Goal: Task Accomplishment & Management: Manage account settings

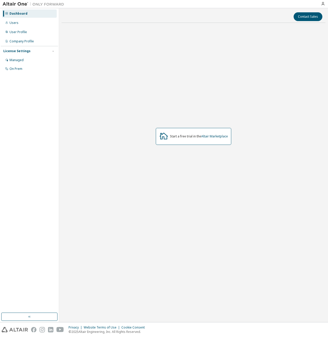
click at [137, 104] on div "Start a free trial in the Altair Marketplace" at bounding box center [194, 136] width 264 height 219
click at [35, 42] on div "Company Profile" at bounding box center [29, 41] width 55 height 8
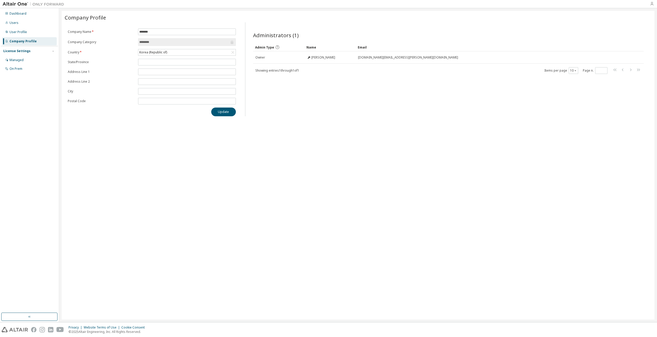
click at [328, 4] on icon "button" at bounding box center [652, 4] width 4 height 4
click at [328, 99] on link "Managed Licenses" at bounding box center [605, 99] width 28 height 5
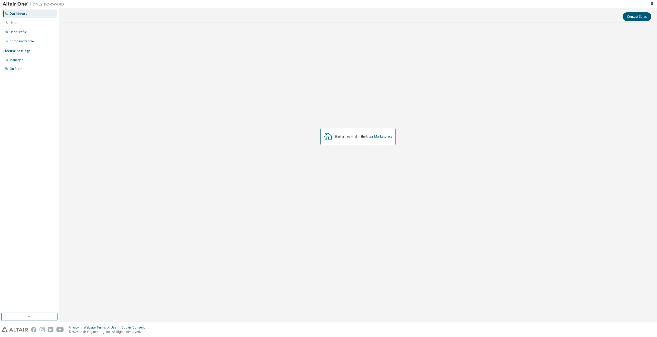
click at [341, 137] on div "Start a free trial in the Altair Marketplace" at bounding box center [364, 137] width 58 height 4
click at [92, 92] on div "Start a free trial in the Altair Marketplace" at bounding box center [358, 136] width 593 height 219
click at [27, 60] on div "Managed" at bounding box center [29, 60] width 55 height 8
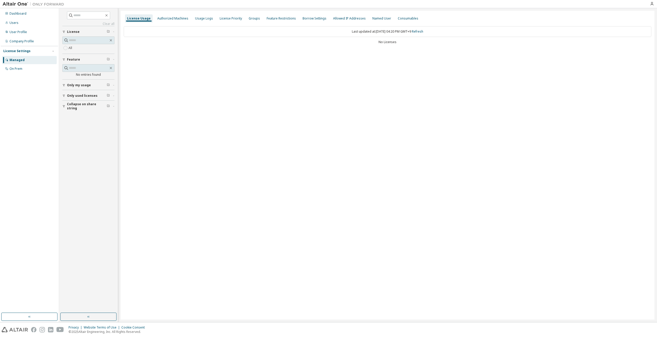
click at [230, 196] on div "License Usage Authorized Machines Usage Logs License Priority Groups Feature Re…" at bounding box center [388, 165] width 534 height 309
